Goal: Task Accomplishment & Management: Complete application form

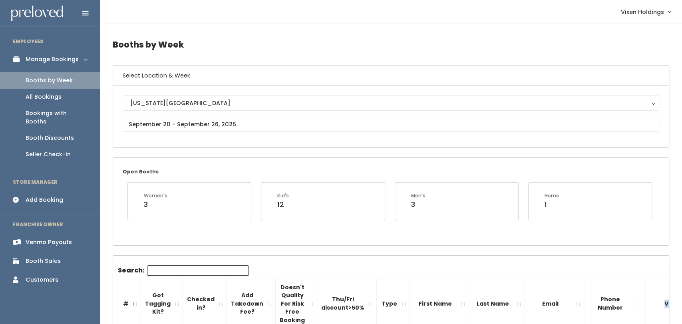
click at [48, 195] on link "Add Booking" at bounding box center [50, 200] width 100 height 18
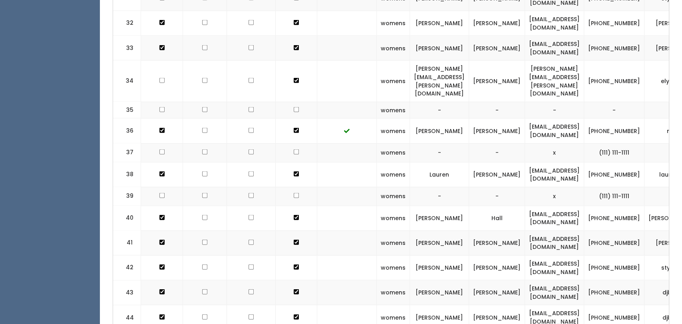
scroll to position [1062, 0]
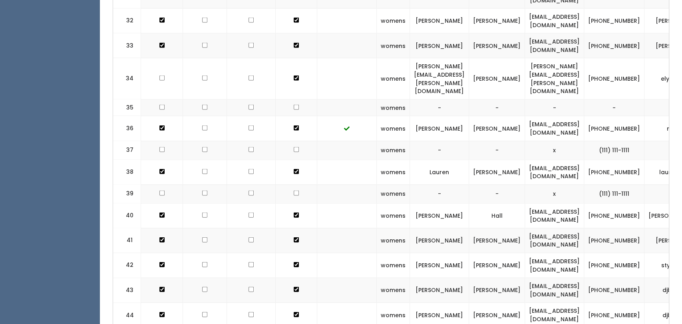
click at [161, 76] on input "checkbox" at bounding box center [161, 78] width 5 height 5
checkbox input "true"
click at [203, 169] on input "checkbox" at bounding box center [204, 171] width 5 height 5
checkbox input "true"
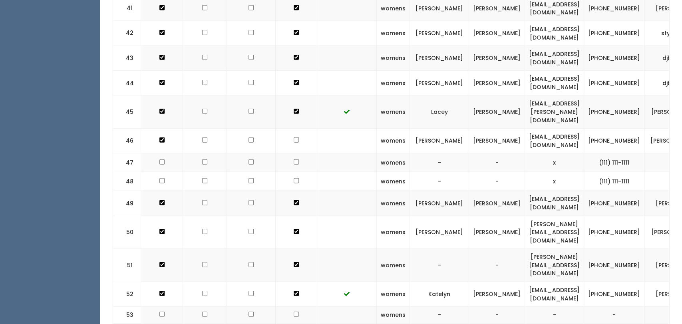
scroll to position [1297, 0]
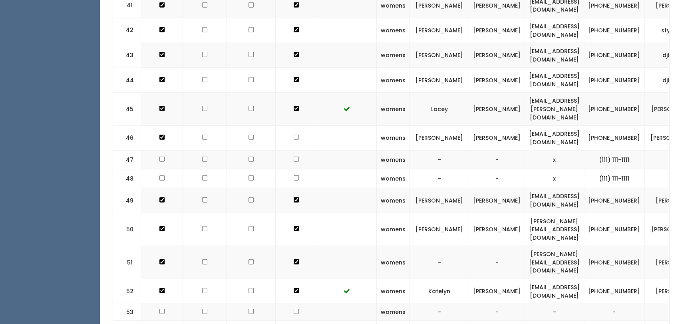
click at [202, 197] on input "checkbox" at bounding box center [204, 199] width 5 height 5
checkbox input "true"
click at [202, 226] on input "checkbox" at bounding box center [204, 228] width 5 height 5
checkbox input "true"
click at [202, 259] on input "checkbox" at bounding box center [204, 261] width 5 height 5
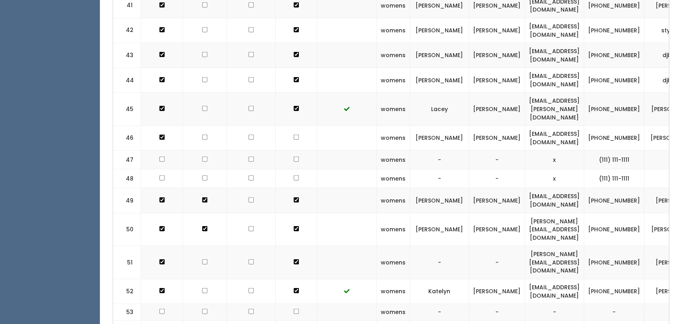
checkbox input "true"
click at [202, 288] on input "checkbox" at bounding box center [204, 290] width 5 height 5
checkbox input "true"
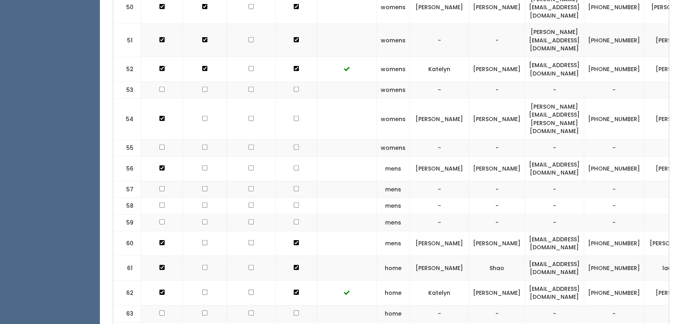
scroll to position [1523, 0]
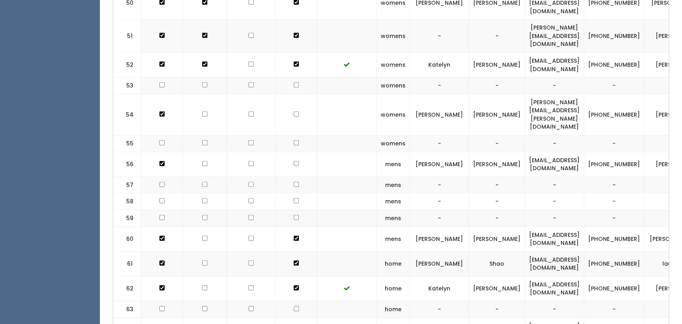
click at [202, 236] on input "checkbox" at bounding box center [204, 238] width 5 height 5
checkbox input "true"
click at [202, 285] on input "checkbox" at bounding box center [204, 287] width 5 height 5
checkbox input "true"
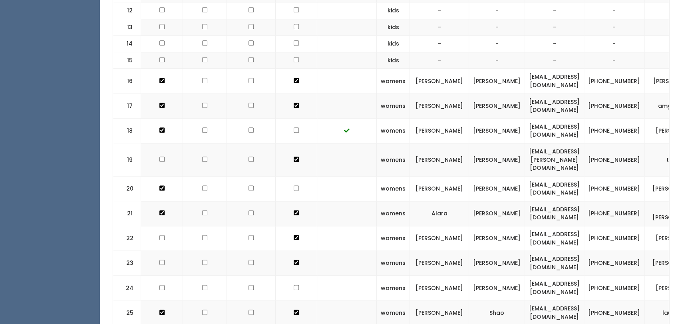
scroll to position [588, 0]
click at [202, 78] on input "checkbox" at bounding box center [204, 79] width 5 height 5
checkbox input "true"
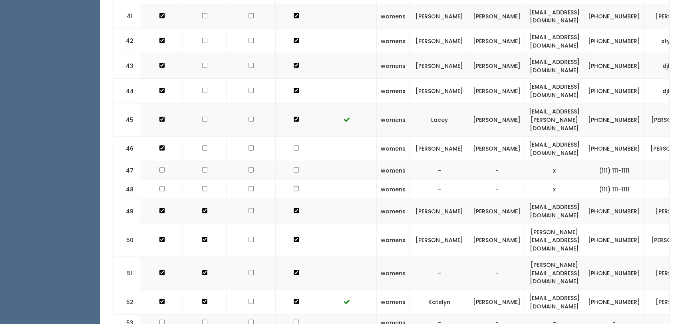
scroll to position [1288, 0]
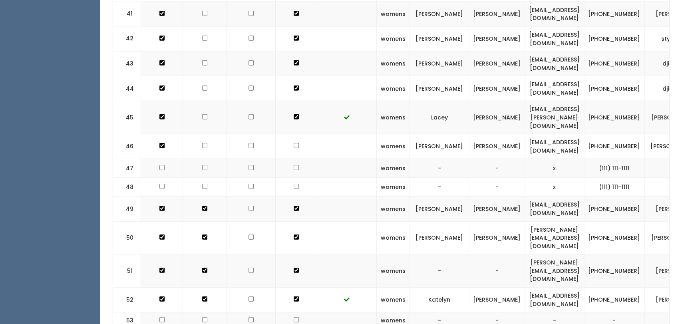
click at [202, 165] on input "checkbox" at bounding box center [204, 167] width 5 height 5
checkbox input "true"
click at [202, 184] on input "checkbox" at bounding box center [204, 186] width 5 height 5
checkbox input "true"
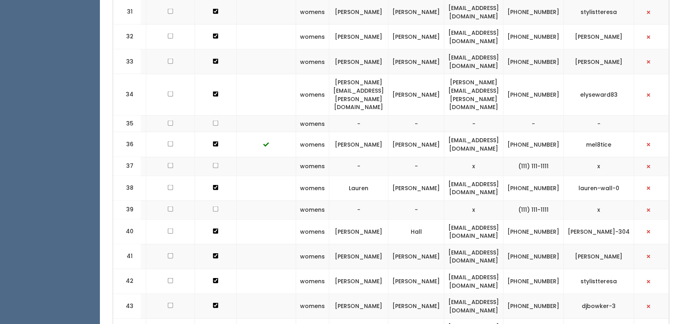
scroll to position [1042, 0]
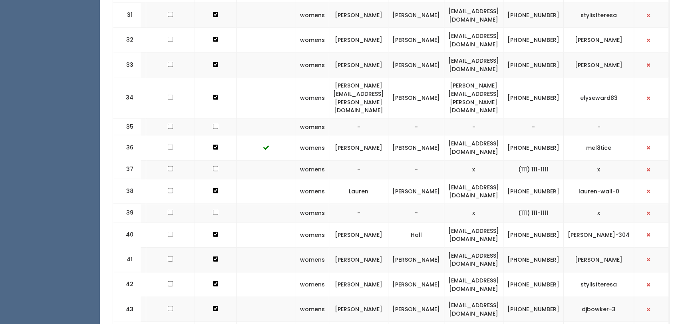
click at [168, 124] on input "checkbox" at bounding box center [170, 126] width 5 height 5
checkbox input "true"
click at [168, 166] on input "checkbox" at bounding box center [170, 168] width 5 height 5
checkbox input "true"
click at [168, 210] on input "checkbox" at bounding box center [170, 212] width 5 height 5
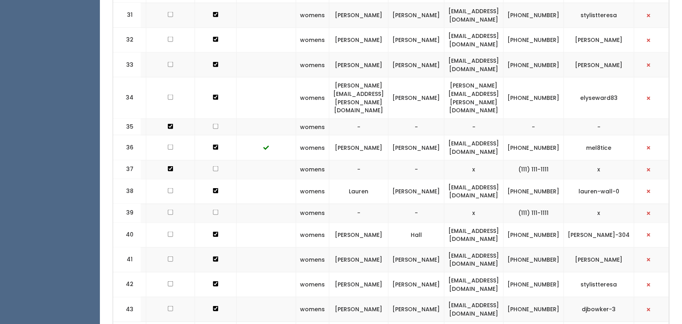
checkbox input "true"
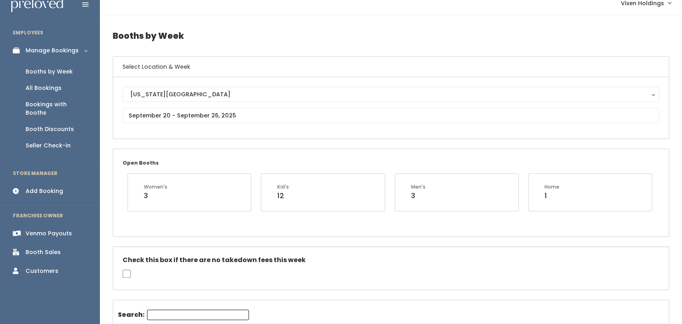
scroll to position [8, 0]
click at [38, 249] on div "Booth Sales" at bounding box center [43, 253] width 35 height 8
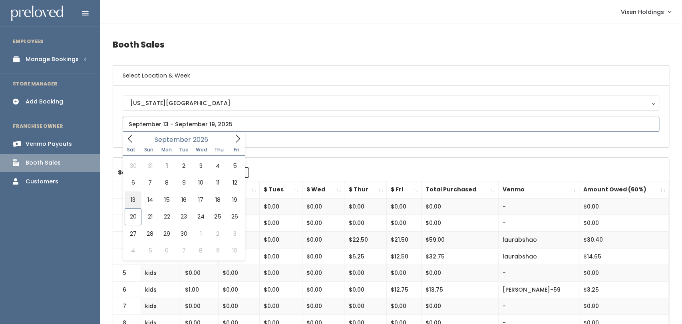
type input "September 13 to September 19"
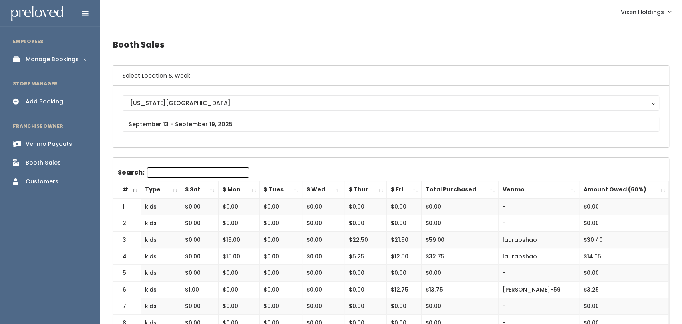
click at [83, 60] on link "Manage Bookings" at bounding box center [50, 59] width 100 height 18
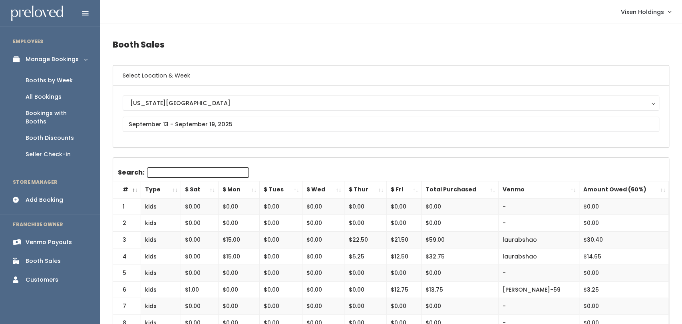
click at [61, 134] on div "Booth Discounts" at bounding box center [50, 138] width 48 height 8
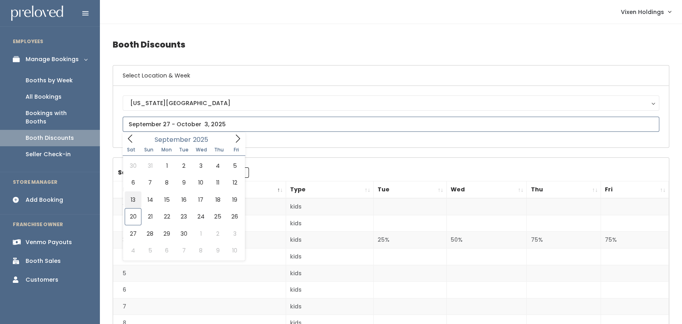
type input "[DATE] to [DATE]"
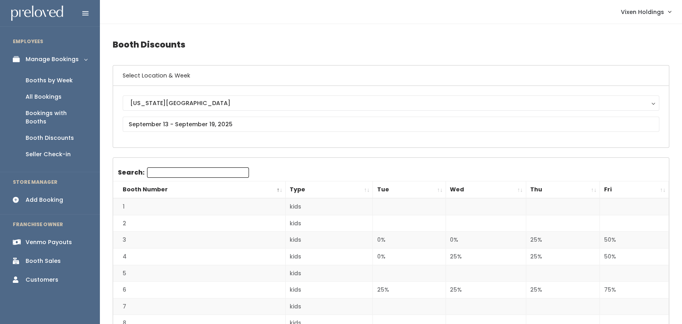
click at [59, 86] on link "Booths by Week" at bounding box center [50, 80] width 100 height 16
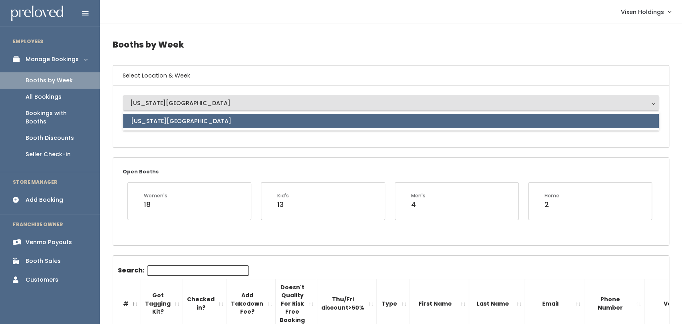
click at [251, 67] on h6 "Select Location & Week" at bounding box center [391, 76] width 556 height 20
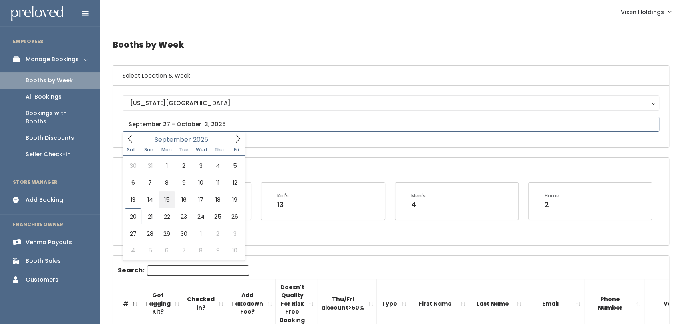
type input "September 13 to September 19"
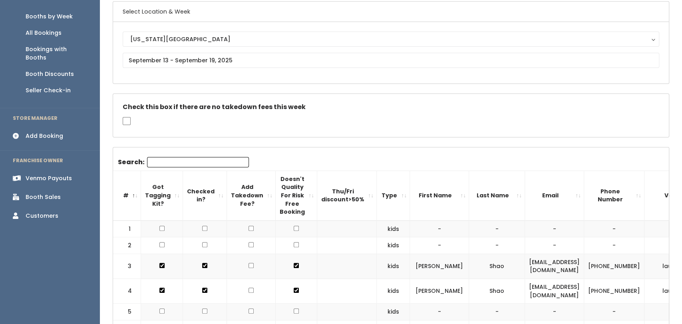
scroll to position [64, 0]
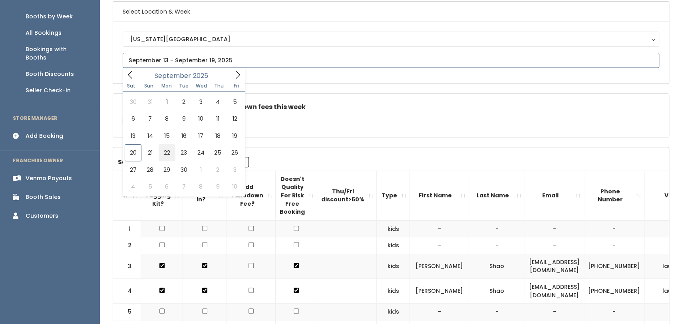
type input "September 20 to September 26"
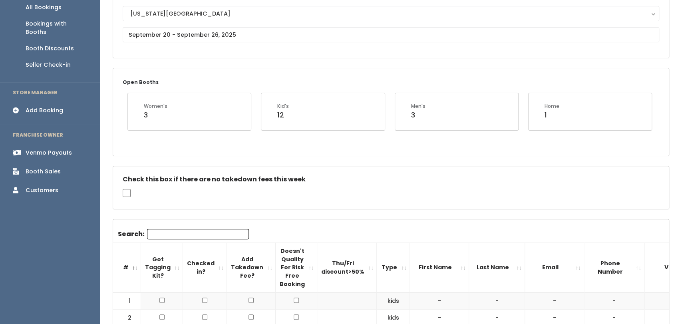
scroll to position [90, 0]
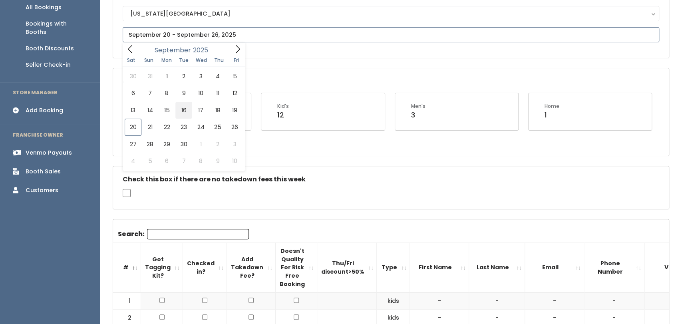
type input "September 13 to September 19"
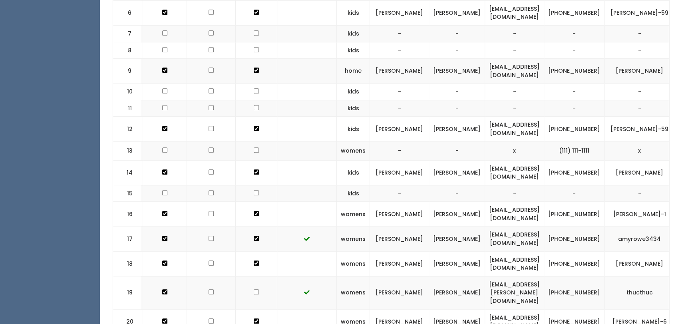
scroll to position [0, 70]
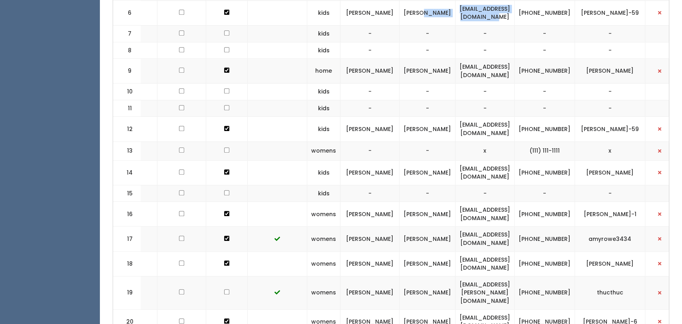
drag, startPoint x: 540, startPoint y: 13, endPoint x: 439, endPoint y: 11, distance: 100.7
click at [439, 11] on tr "6 kids [PERSON_NAME] [EMAIL_ADDRESS][DOMAIN_NAME] [PHONE_NUMBER] [PERSON_NAME]-…" at bounding box center [362, 12] width 637 height 25
copy tr "[EMAIL_ADDRESS][DOMAIN_NAME]"
drag, startPoint x: 583, startPoint y: 13, endPoint x: 549, endPoint y: 4, distance: 35.1
click at [549, 4] on td "[PHONE_NUMBER]" at bounding box center [545, 12] width 60 height 25
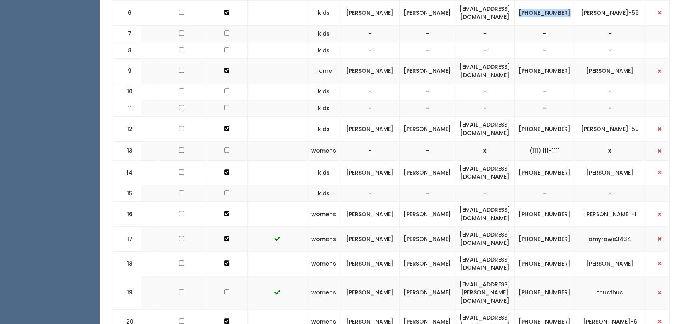
copy td "[PHONE_NUMBER]"
click at [611, 22] on td "[PERSON_NAME]-59" at bounding box center [610, 12] width 70 height 25
drag, startPoint x: 628, startPoint y: 15, endPoint x: 594, endPoint y: 4, distance: 35.8
click at [594, 4] on td "[PERSON_NAME]-59" at bounding box center [610, 12] width 70 height 25
copy td "[PERSON_NAME]-59"
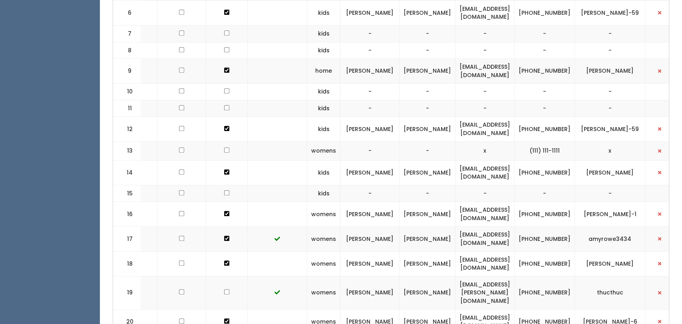
click at [515, 15] on td "[EMAIL_ADDRESS][DOMAIN_NAME]" at bounding box center [485, 12] width 59 height 25
drag, startPoint x: 539, startPoint y: 10, endPoint x: 445, endPoint y: 10, distance: 94.3
click at [456, 10] on td "jessicamagana00@gmail.com" at bounding box center [485, 12] width 59 height 25
copy td "jessicamagana00@gmail.com"
drag, startPoint x: 583, startPoint y: 16, endPoint x: 551, endPoint y: 4, distance: 34.4
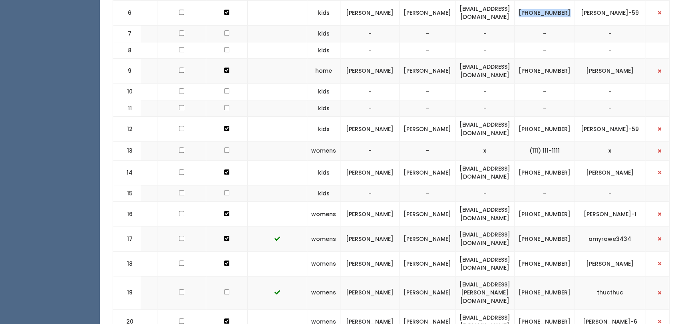
click at [551, 4] on td "(405) 650-1233" at bounding box center [545, 12] width 60 height 25
copy td "(405) 650-1233"
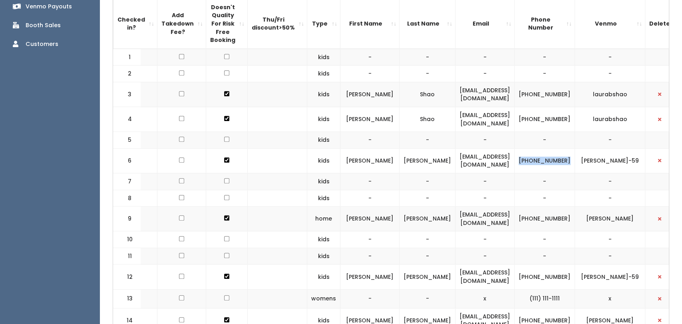
scroll to position [0, 0]
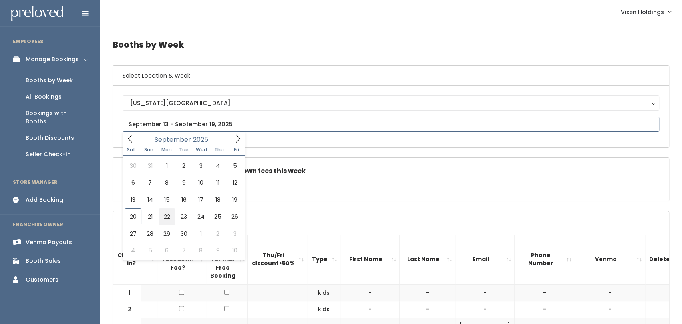
type input "September 20 to September 26"
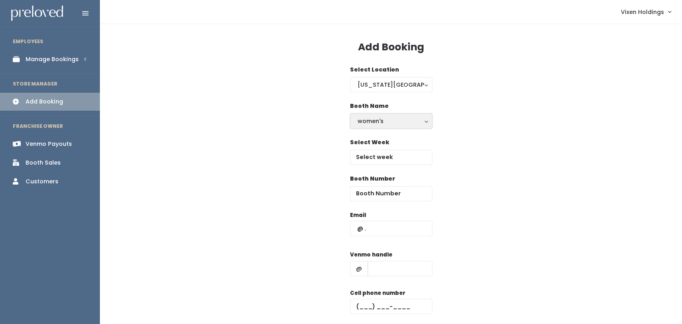
click at [407, 126] on button "women's" at bounding box center [391, 121] width 82 height 15
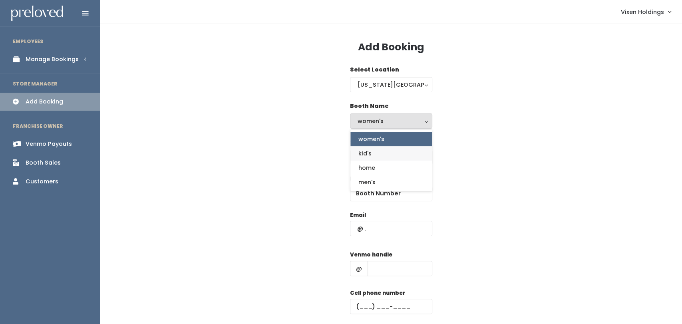
click at [384, 159] on link "kid's" at bounding box center [392, 153] width 82 height 14
select select "kids"
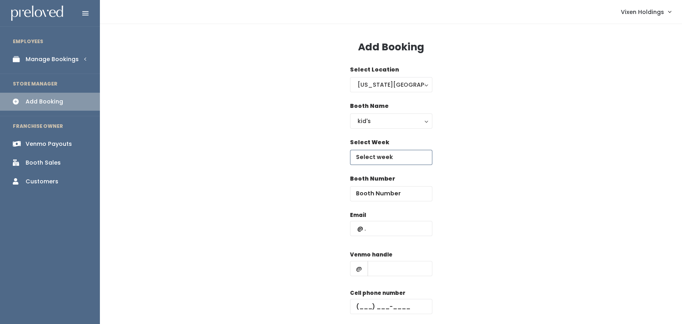
click at [392, 160] on body "EMPLOYEES Manage Bookings Booths by Week All Bookings Bookings with Booths Boot…" at bounding box center [341, 191] width 682 height 383
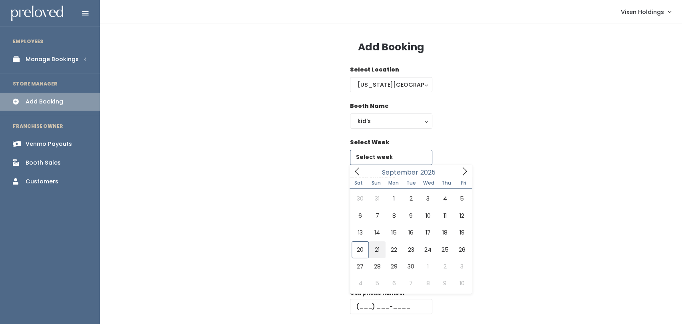
type input "[DATE] to [DATE]"
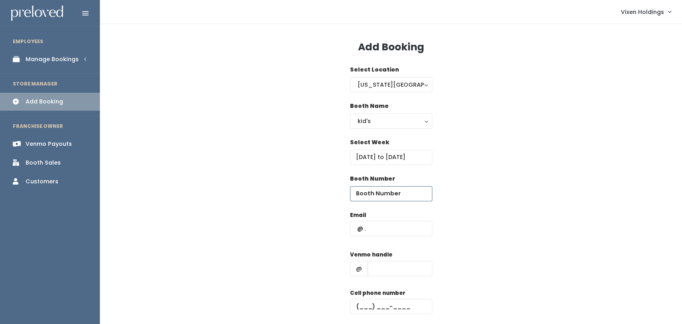
click at [381, 195] on input "number" at bounding box center [391, 193] width 82 height 15
type input "6"
click at [358, 229] on input "text" at bounding box center [391, 228] width 82 height 15
click at [358, 233] on input "text" at bounding box center [391, 228] width 82 height 15
click at [359, 230] on input "text" at bounding box center [391, 228] width 82 height 15
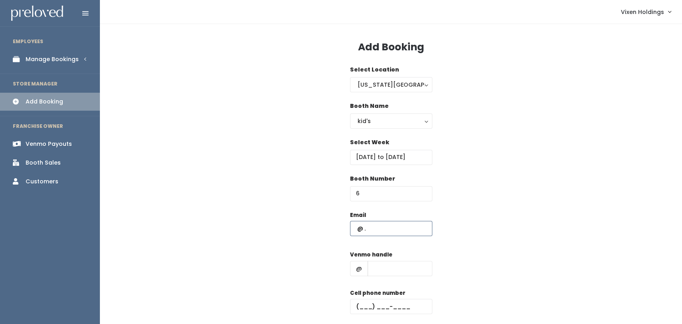
paste input "[EMAIL_ADDRESS][DOMAIN_NAME]"
type input "[EMAIL_ADDRESS][DOMAIN_NAME]"
click at [359, 309] on input "text" at bounding box center [391, 306] width 82 height 15
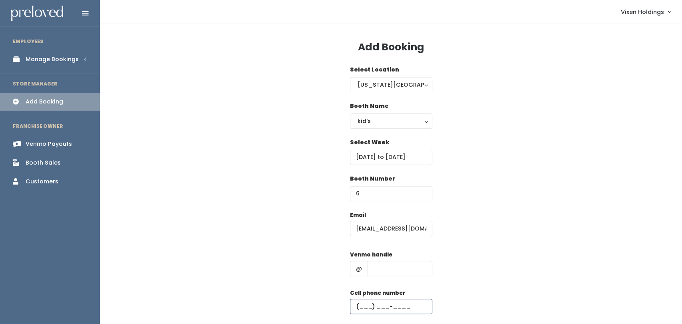
paste input "[PHONE_NUMBER]"
type input "[PHONE_NUMBER]"
click at [389, 271] on input "text" at bounding box center [400, 268] width 65 height 15
paste input "[PERSON_NAME]-59"
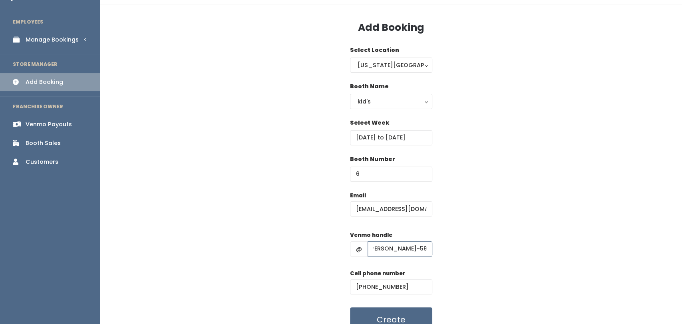
scroll to position [59, 0]
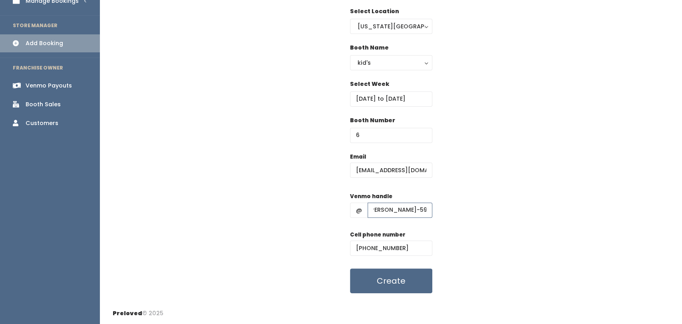
type input "[PERSON_NAME]-59"
click at [390, 283] on button "Create" at bounding box center [391, 281] width 82 height 25
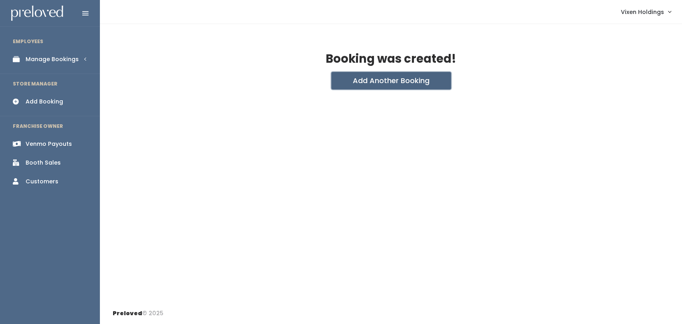
click at [409, 88] on button "Add Another Booking" at bounding box center [391, 81] width 120 height 18
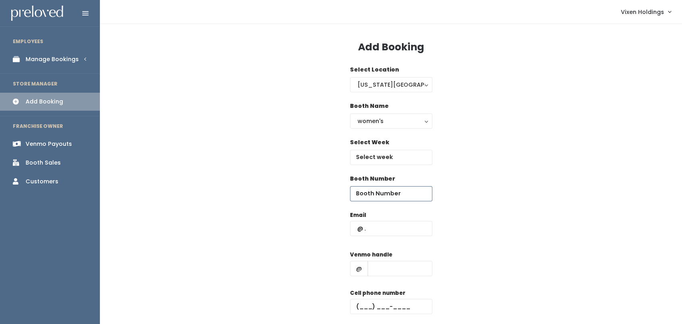
click at [367, 196] on input "number" at bounding box center [391, 193] width 82 height 15
type input "12"
click at [389, 271] on input "text" at bounding box center [400, 268] width 65 height 15
paste input "[PERSON_NAME]-59"
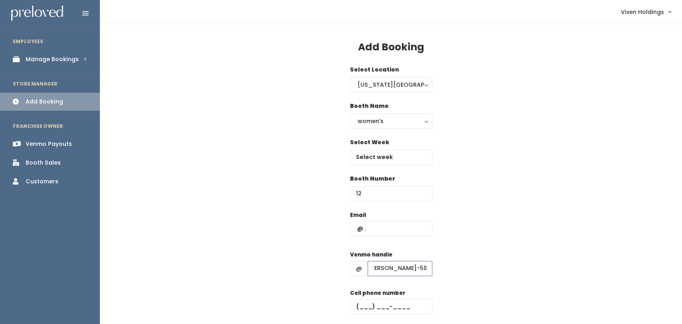
type input "[PERSON_NAME]-59"
click at [359, 231] on input "text" at bounding box center [391, 228] width 82 height 15
paste input "[EMAIL_ADDRESS][DOMAIN_NAME]"
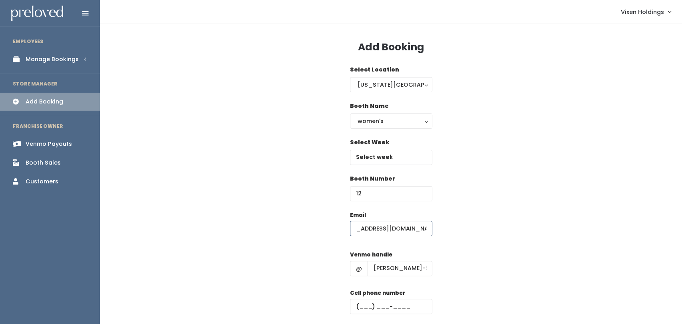
type input "[EMAIL_ADDRESS][DOMAIN_NAME]"
click at [359, 309] on input "text" at bounding box center [391, 306] width 82 height 15
paste input "[PHONE_NUMBER]"
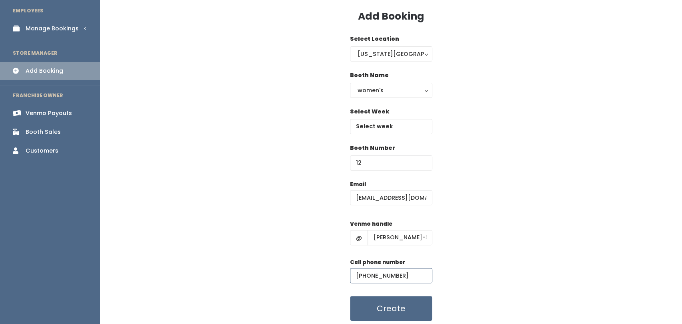
scroll to position [59, 0]
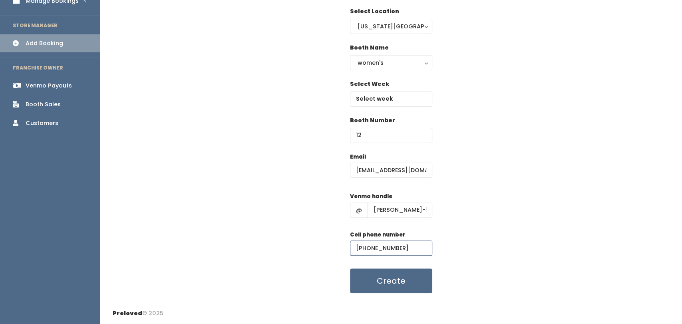
type input "[PHONE_NUMBER]"
click at [401, 286] on button "Create" at bounding box center [391, 281] width 82 height 25
click at [413, 99] on body "EMPLOYEES Manage Bookings Booths by Week All Bookings Bookings with Booths Boot…" at bounding box center [341, 133] width 682 height 383
click at [414, 99] on body "EMPLOYEES Manage Bookings Booths by Week All Bookings Bookings with Booths Boot…" at bounding box center [341, 133] width 682 height 383
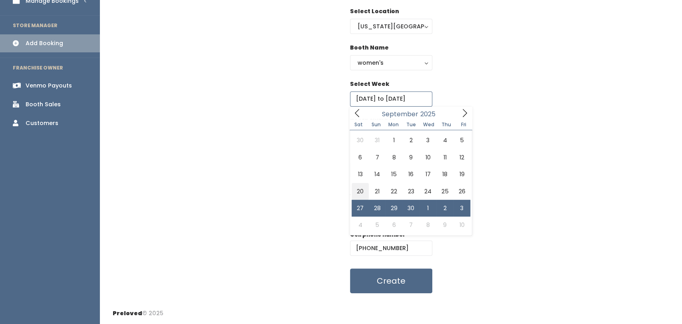
type input "[DATE] to [DATE]"
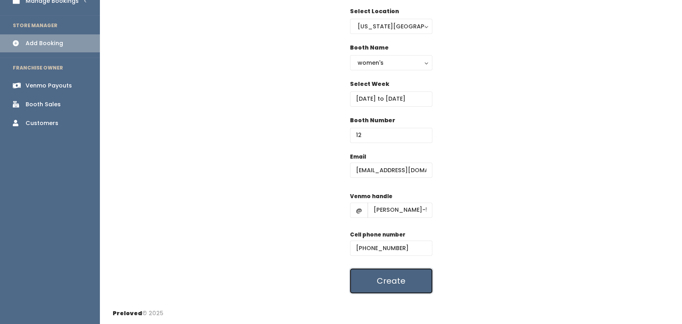
click at [402, 289] on button "Create" at bounding box center [391, 281] width 82 height 25
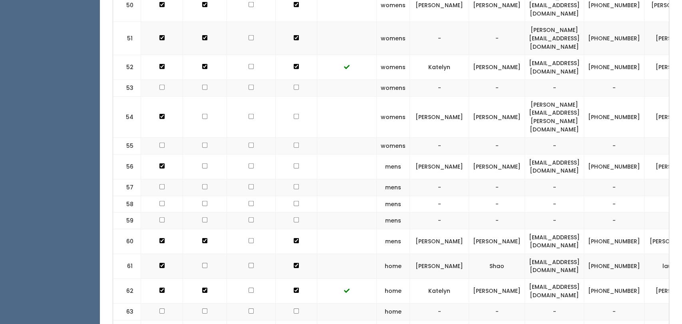
scroll to position [1540, 0]
